Goal: Information Seeking & Learning: Learn about a topic

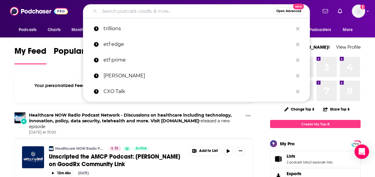
click at [176, 8] on input "Search podcasts, credits, & more..." at bounding box center [187, 11] width 174 height 10
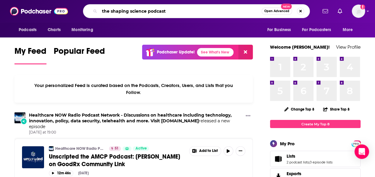
type input "the shaping science podcast"
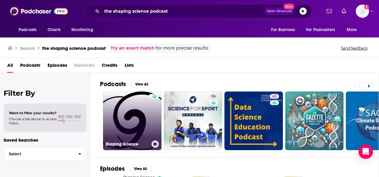
click at [135, 125] on link "Shaping Science" at bounding box center [132, 120] width 59 height 59
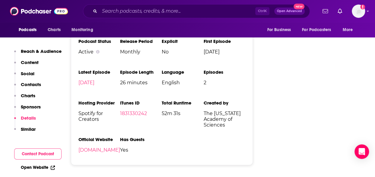
scroll to position [652, 0]
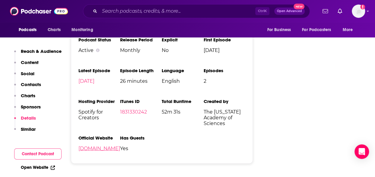
click at [89, 150] on link "[DOMAIN_NAME]" at bounding box center [99, 148] width 42 height 6
